Goal: Information Seeking & Learning: Learn about a topic

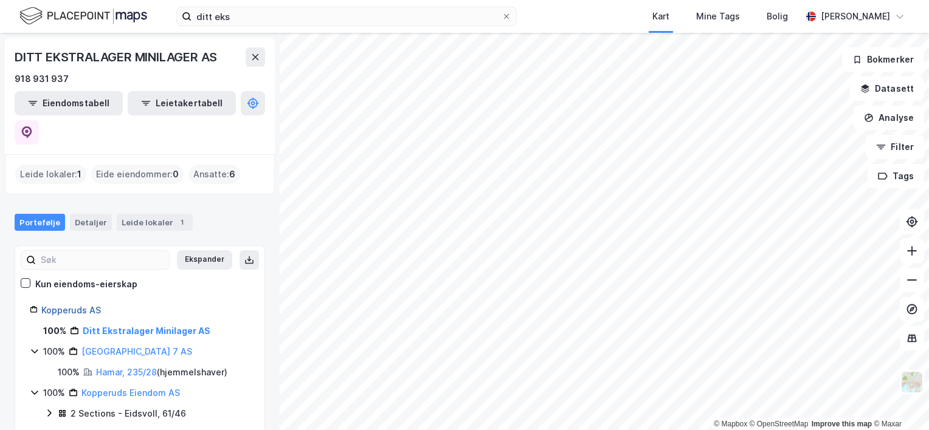
click at [83, 305] on link "Kopperuds AS" at bounding box center [71, 310] width 60 height 10
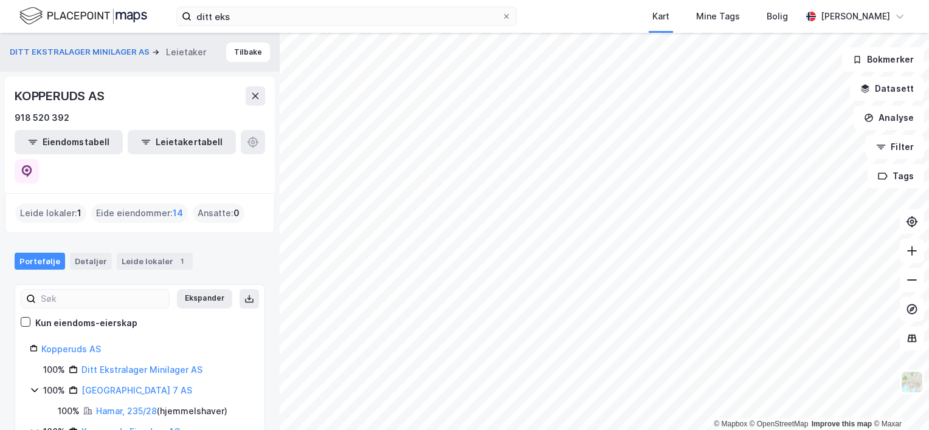
click at [137, 204] on div "Eide eiendommer : 14" at bounding box center [139, 213] width 97 height 19
click at [62, 204] on div "Leide lokaler : 1" at bounding box center [50, 213] width 71 height 19
click at [69, 146] on button "Eiendomstabell" at bounding box center [69, 142] width 108 height 24
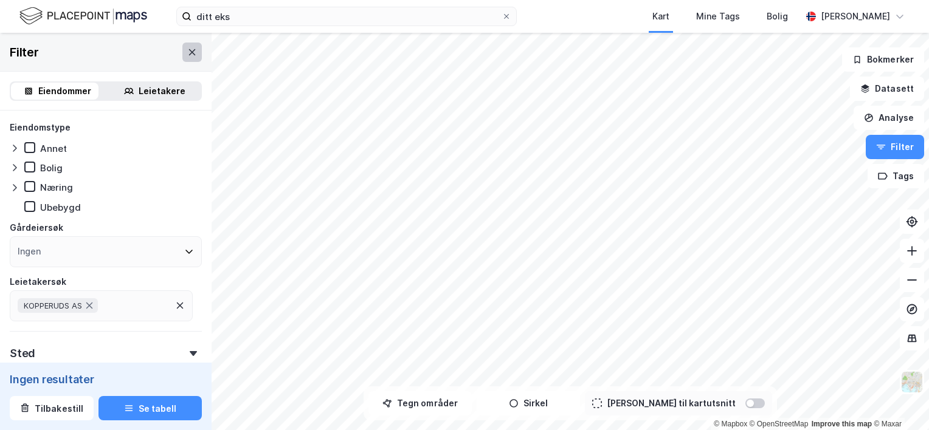
click at [187, 56] on icon at bounding box center [192, 52] width 10 height 10
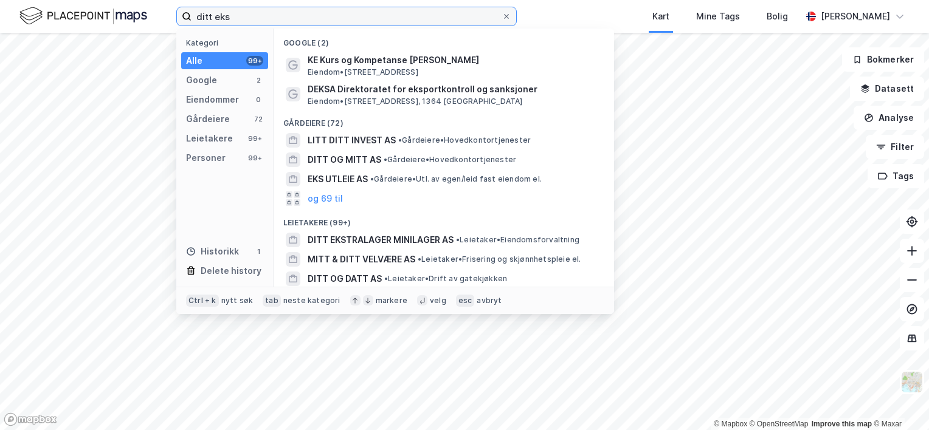
click at [242, 21] on input "ditt eks" at bounding box center [346, 16] width 310 height 18
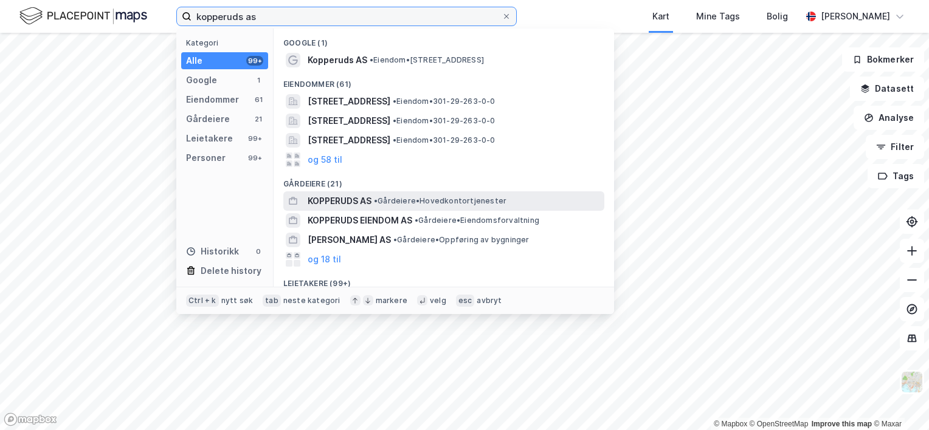
type input "kopperuds as"
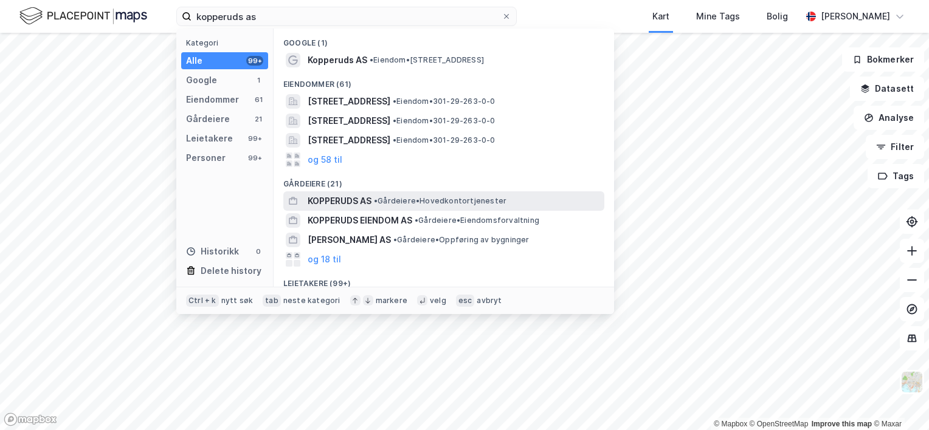
click at [327, 201] on span "KOPPERUDS AS" at bounding box center [340, 201] width 64 height 15
